Goal: Transaction & Acquisition: Purchase product/service

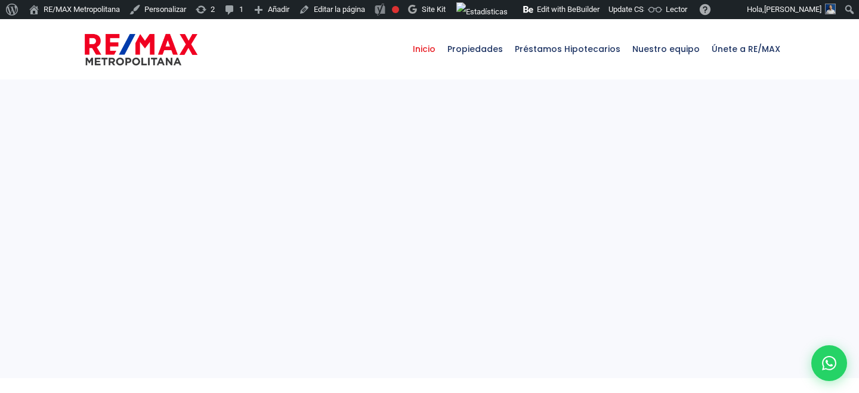
select select
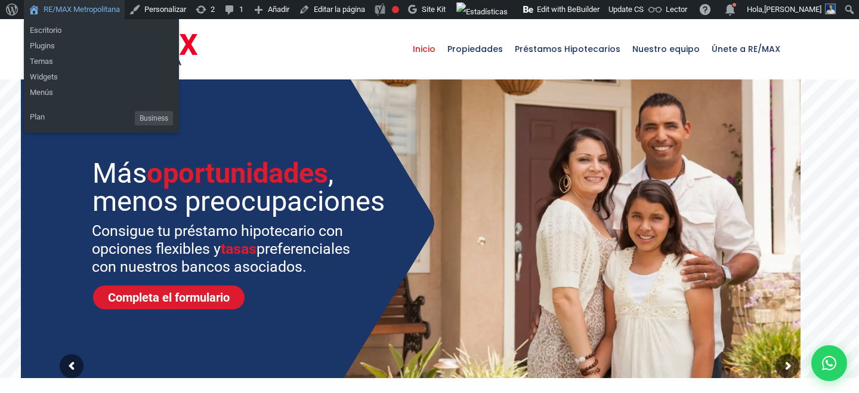
click at [81, 9] on link "RE/MAX Metropolitana" at bounding box center [74, 9] width 101 height 19
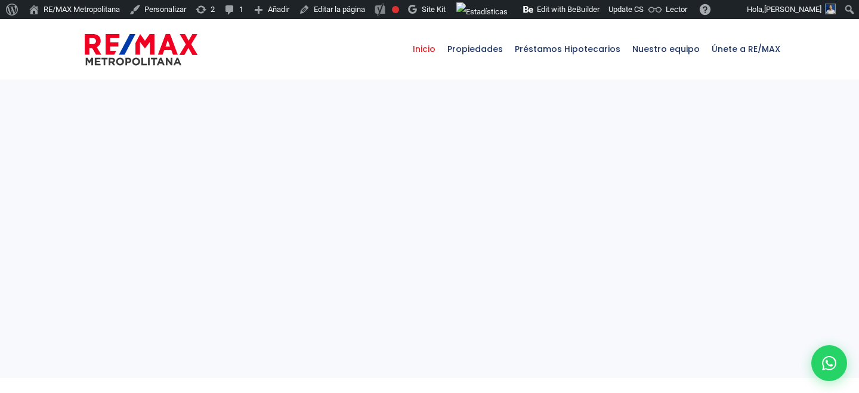
select select
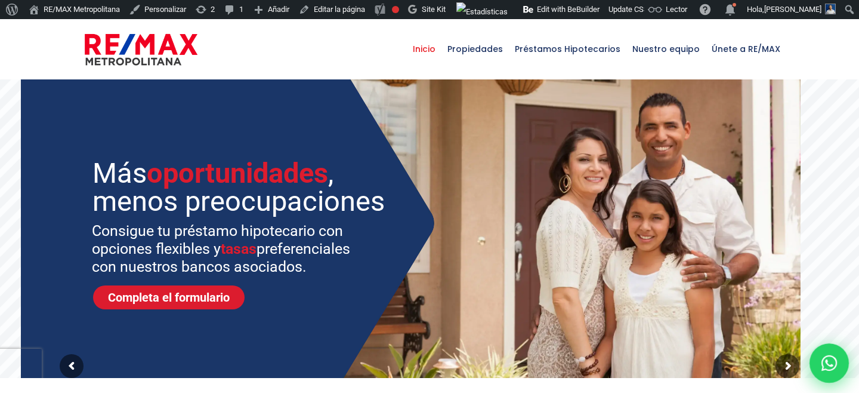
click at [836, 365] on icon at bounding box center [829, 363] width 16 height 16
type input "Franklin"
type input "Marte"
type input "[PERSON_NAME][EMAIL_ADDRESS][PERSON_NAME][DOMAIN_NAME]"
type input "829-619-1904"
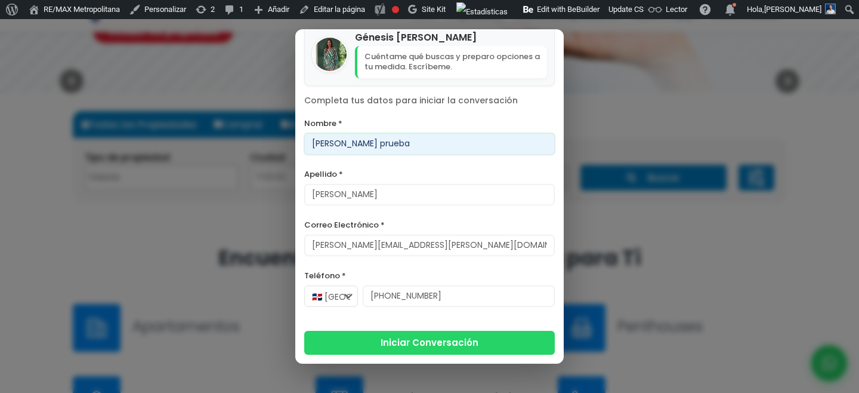
scroll to position [298, 0]
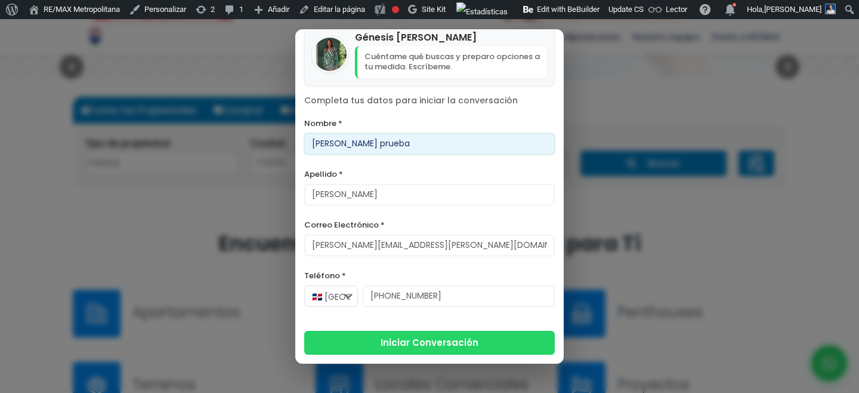
type input "Franklin prueba"
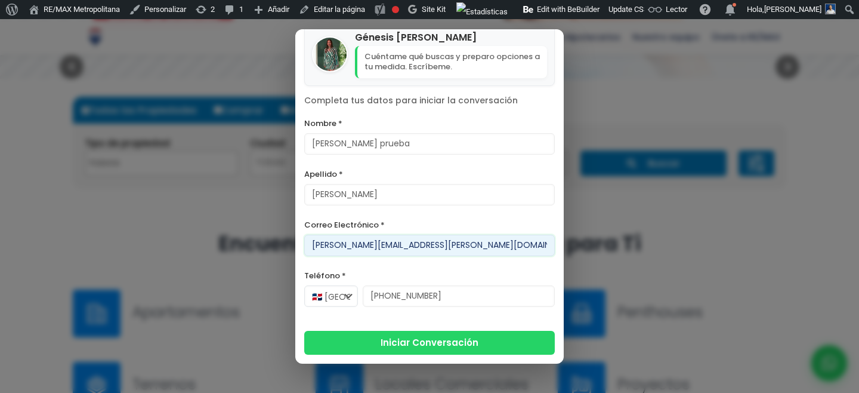
click at [381, 244] on input "[PERSON_NAME][EMAIL_ADDRESS][PERSON_NAME][DOMAIN_NAME]" at bounding box center [429, 244] width 251 height 21
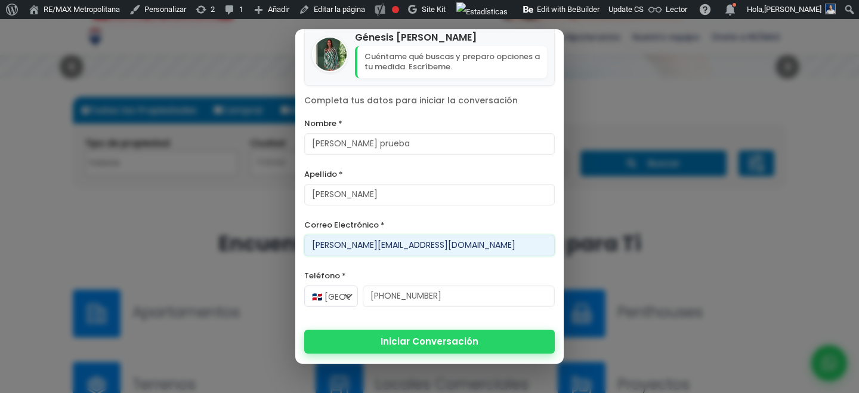
type input "franklin.a.marte1212@gmail.com"
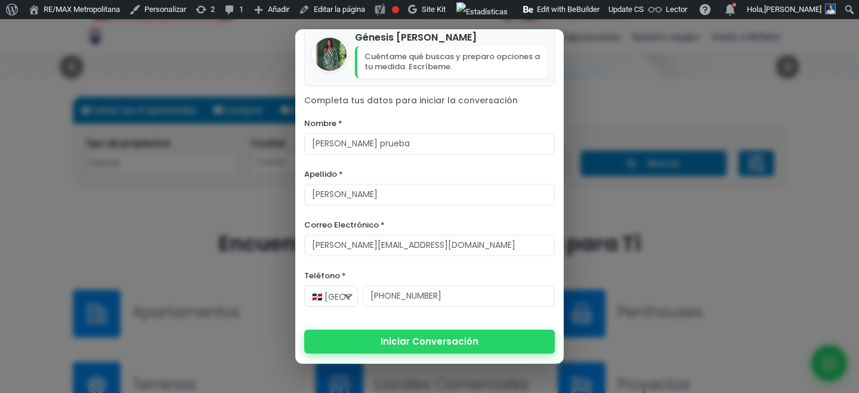
click at [407, 335] on button "Iniciar Conversación" at bounding box center [429, 341] width 251 height 24
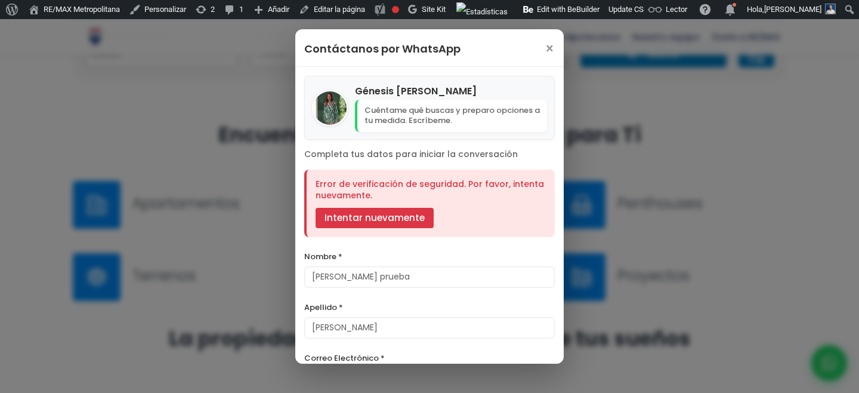
scroll to position [407, 0]
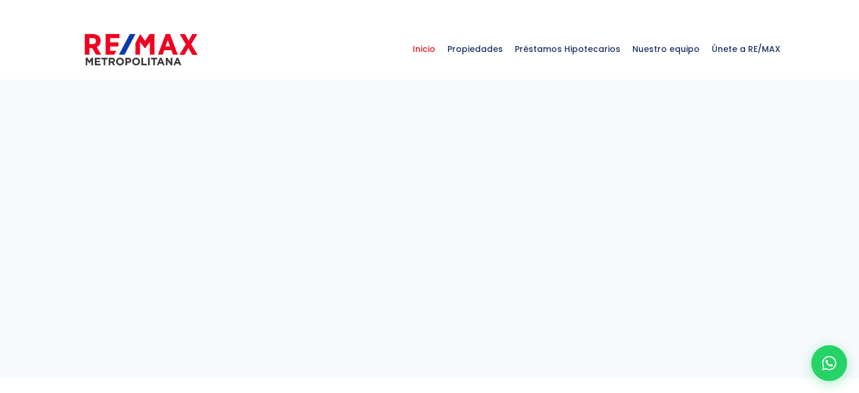
select select
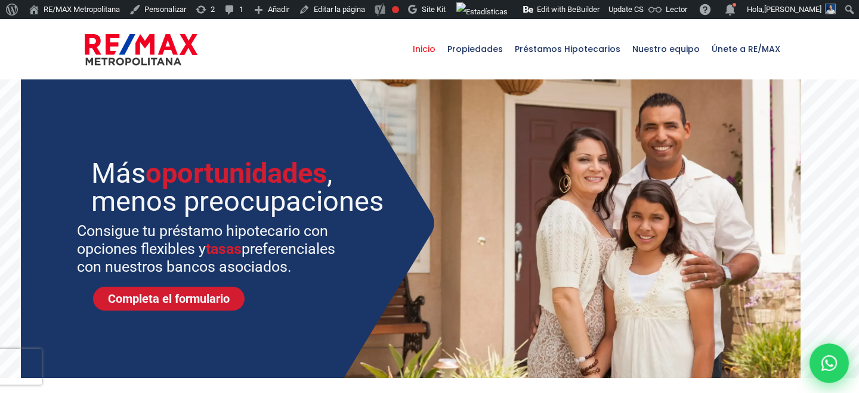
click at [825, 362] on icon at bounding box center [829, 363] width 16 height 16
type input "Franklin"
type input "[PERSON_NAME]"
type input "[PERSON_NAME][EMAIL_ADDRESS][PERSON_NAME][DOMAIN_NAME]"
type input "[PHONE_NUMBER]"
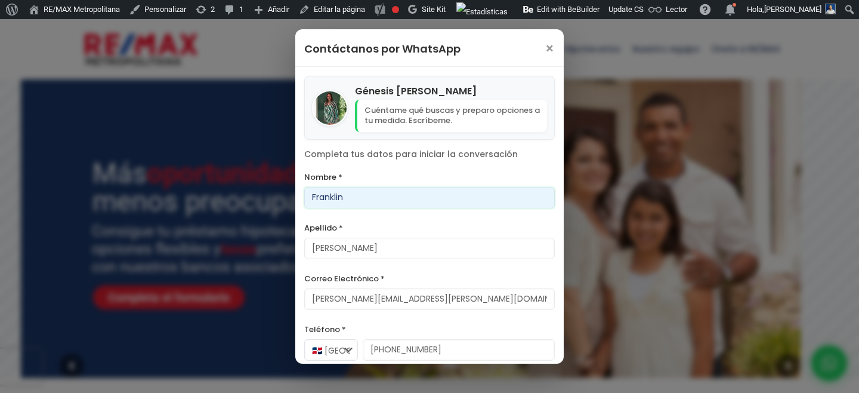
scroll to position [54, 0]
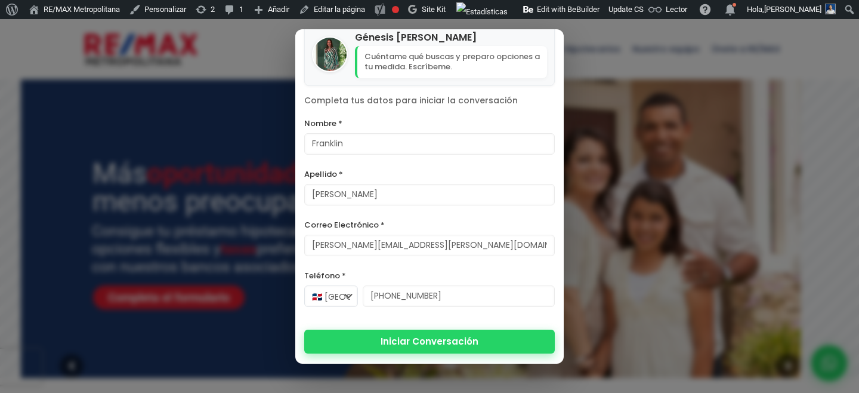
click at [386, 344] on button "Iniciar Conversación" at bounding box center [429, 341] width 251 height 24
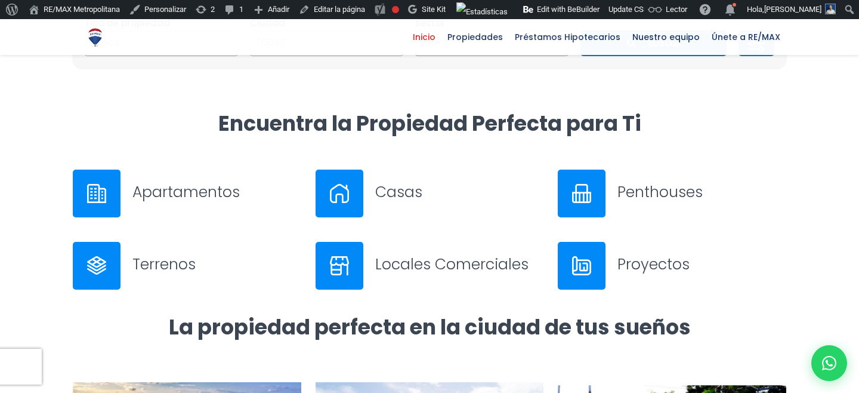
scroll to position [301, 0]
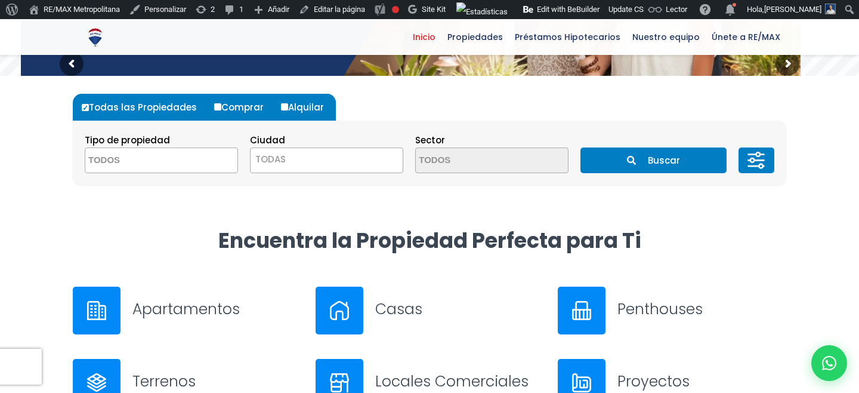
click at [166, 312] on h3 "Apartamentos" at bounding box center [216, 308] width 169 height 21
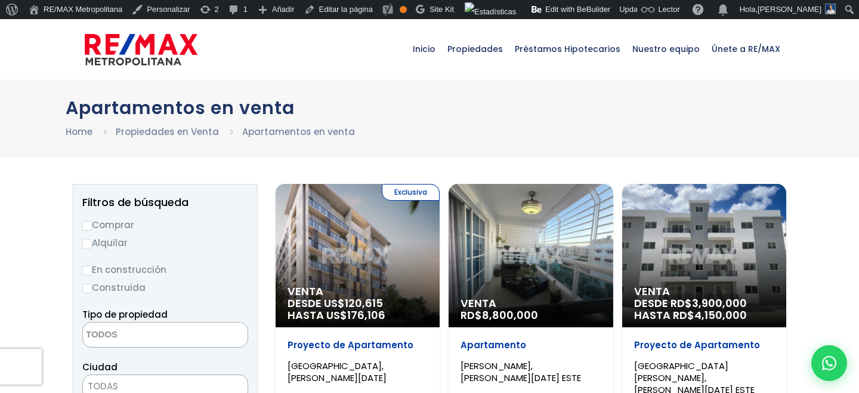
select select
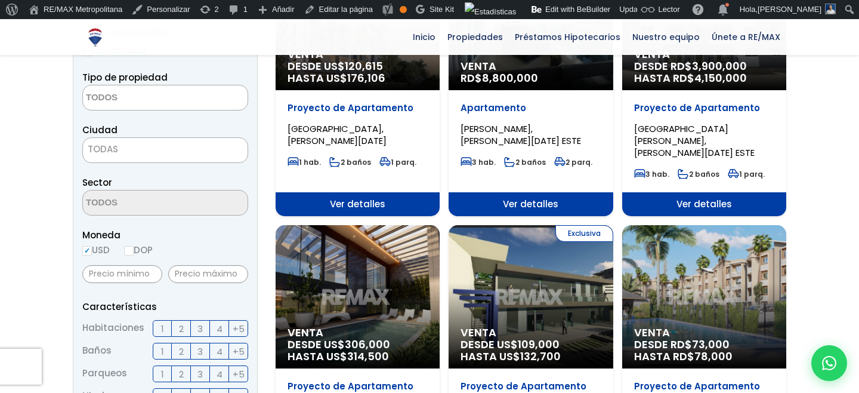
scroll to position [151, 0]
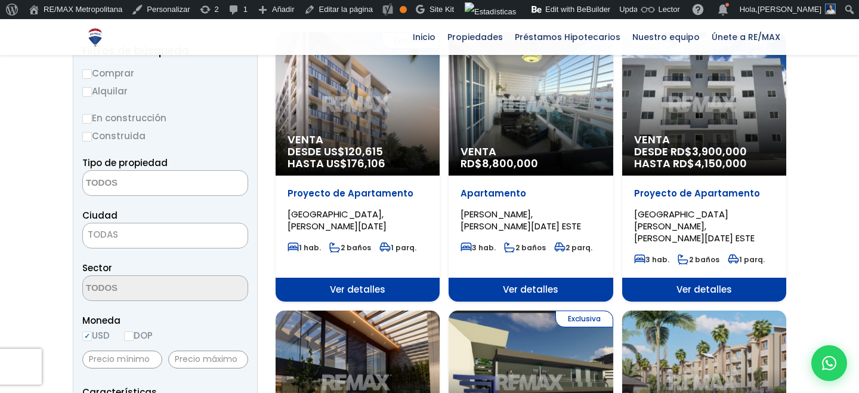
click at [382, 160] on span "176,106" at bounding box center [366, 163] width 38 height 15
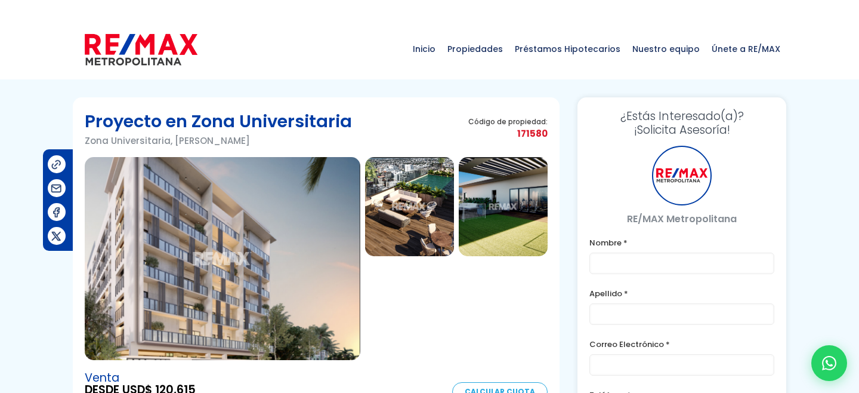
type input "Franklin"
type input "[PERSON_NAME]"
type input "[PERSON_NAME][EMAIL_ADDRESS][PERSON_NAME][DOMAIN_NAME]"
type input "[PHONE_NUMBER]"
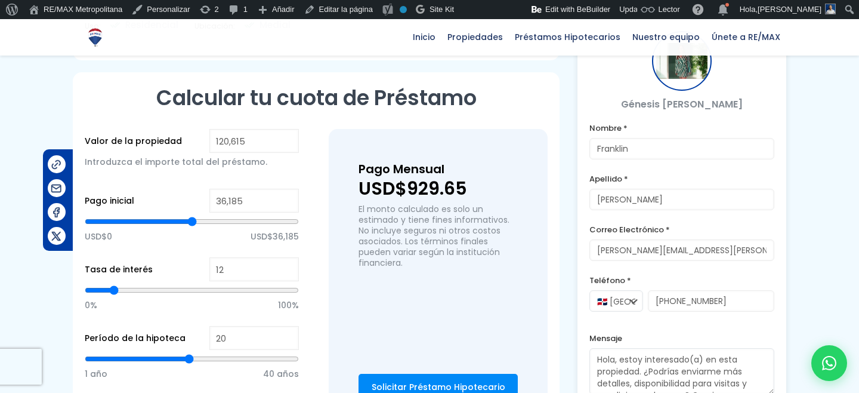
scroll to position [602, 0]
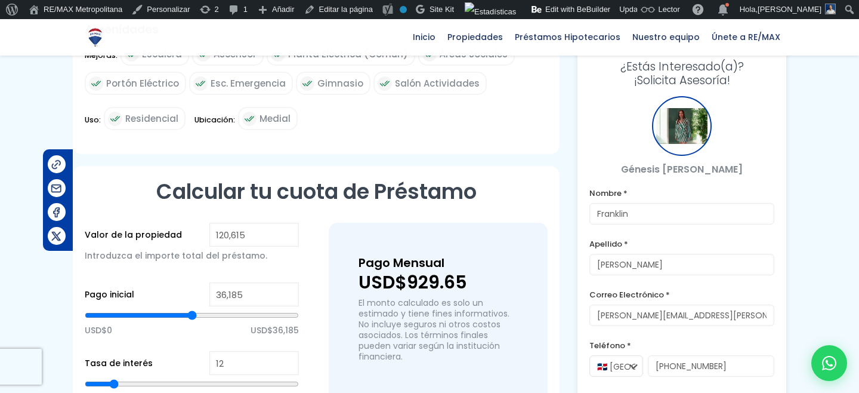
click at [671, 225] on form "Nombre * [PERSON_NAME] * [PERSON_NAME] Correo Electrónico * [EMAIL_ADDRESS][PER…" at bounding box center [681, 341] width 185 height 310
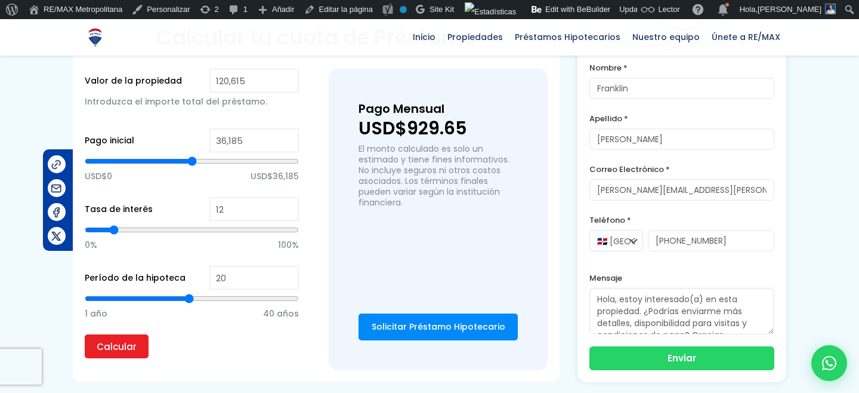
scroll to position [742, 0]
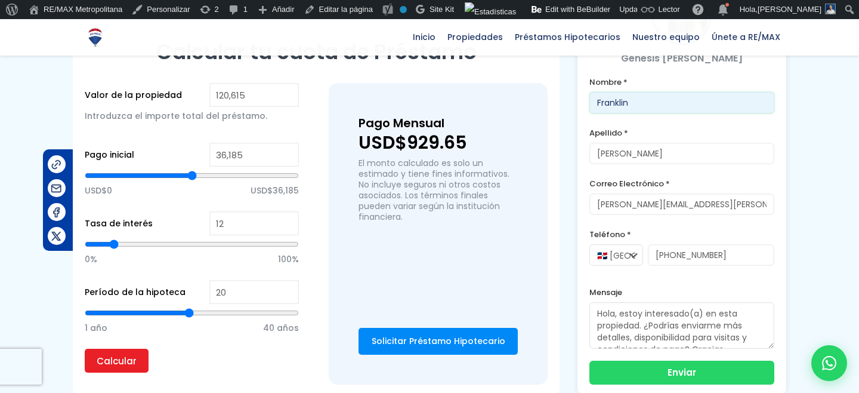
click at [649, 102] on input "Franklin" at bounding box center [681, 102] width 185 height 21
type input "Franklin prueba"
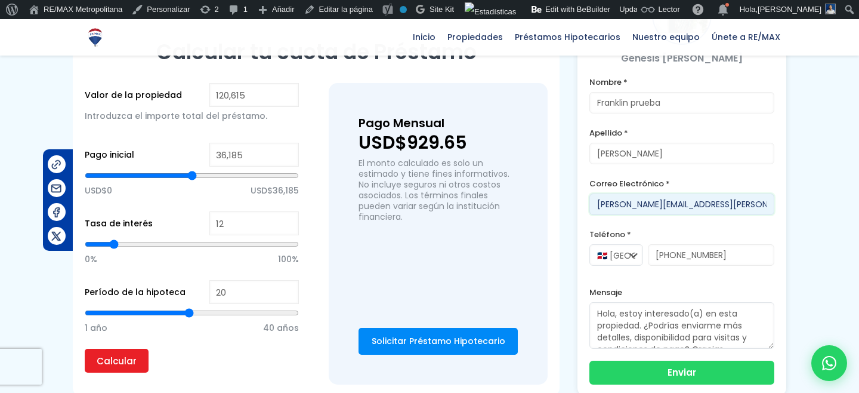
click at [672, 207] on input "[PERSON_NAME][EMAIL_ADDRESS][PERSON_NAME][DOMAIN_NAME]" at bounding box center [681, 203] width 185 height 21
click at [665, 206] on input "[PERSON_NAME][EMAIL_ADDRESS][PERSON_NAME][DOMAIN_NAME]" at bounding box center [681, 203] width 185 height 21
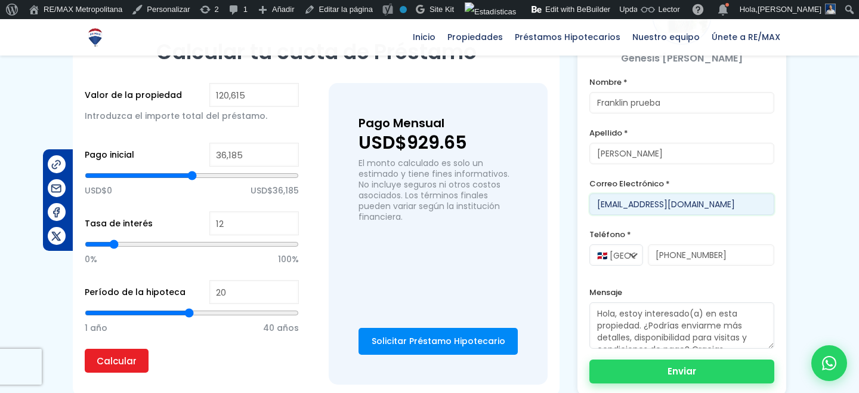
type input "[EMAIL_ADDRESS][DOMAIN_NAME]"
click at [684, 369] on button "Enviar" at bounding box center [681, 371] width 185 height 24
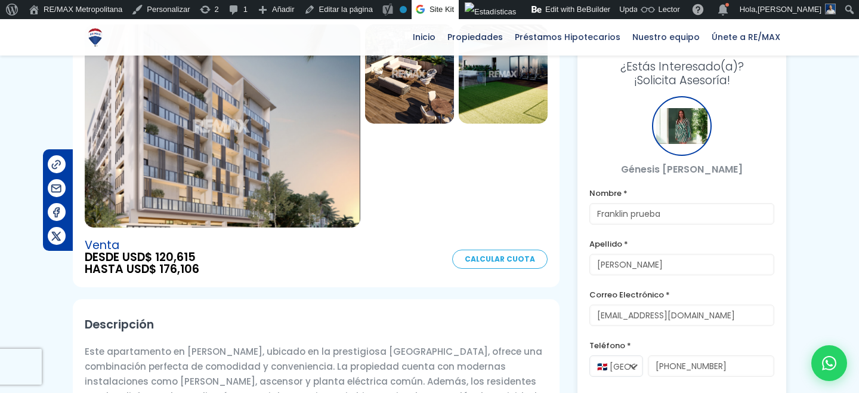
scroll to position [73, 0]
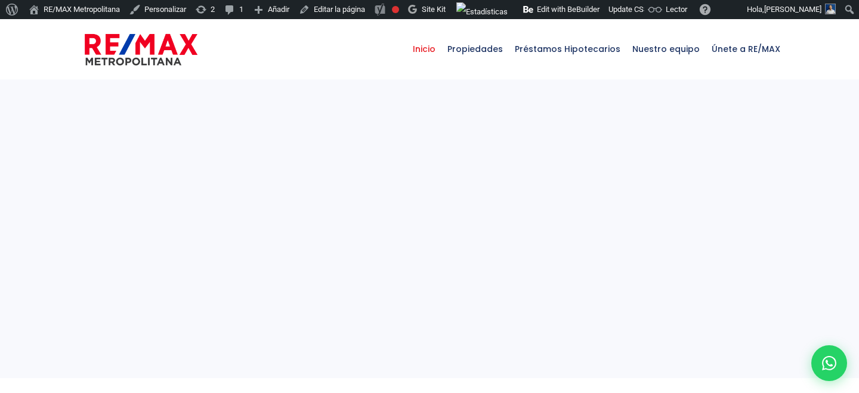
select select
